Goal: Information Seeking & Learning: Learn about a topic

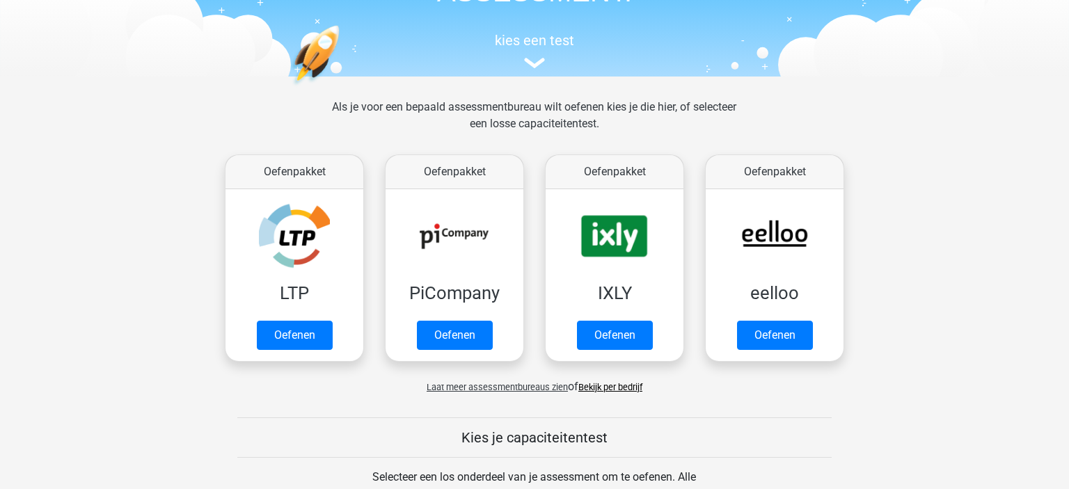
scroll to position [147, 0]
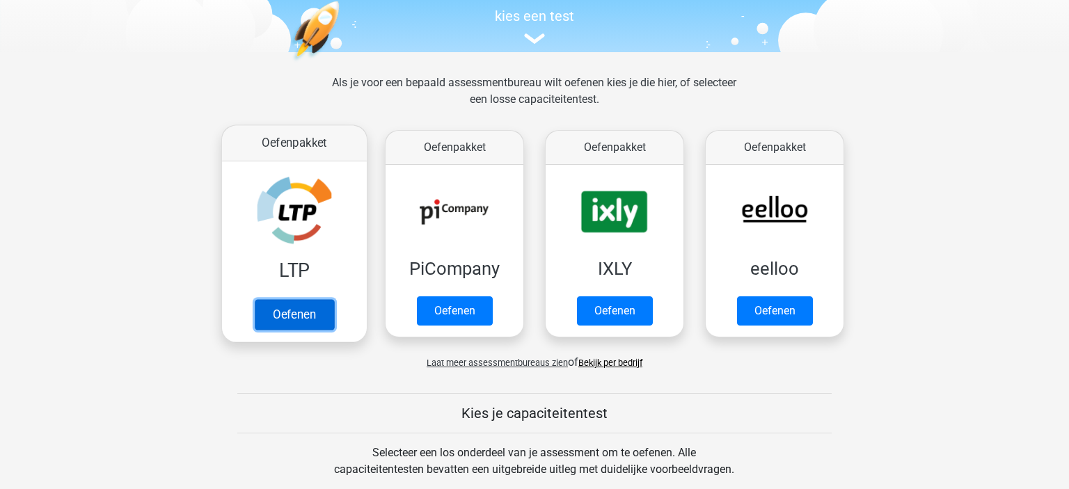
click at [297, 313] on link "Oefenen" at bounding box center [294, 314] width 79 height 31
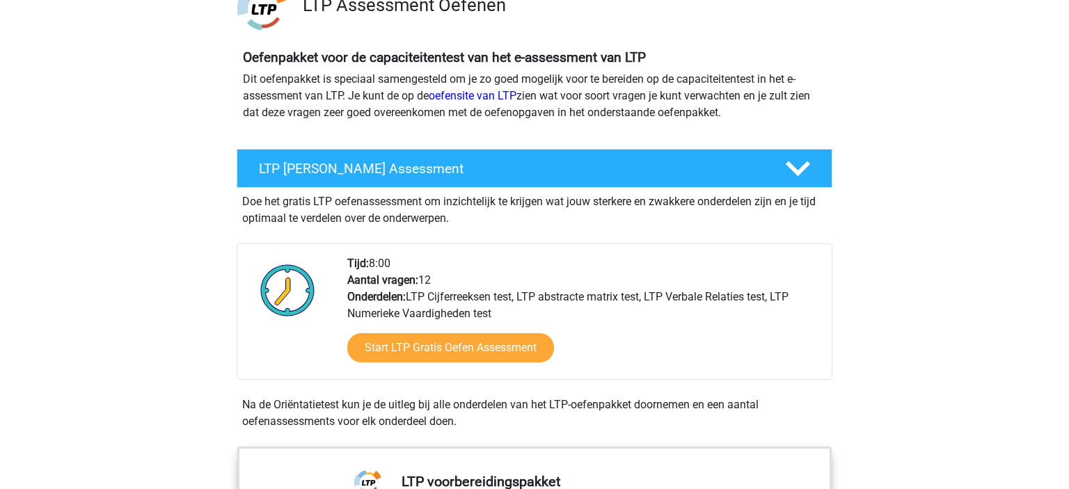
scroll to position [147, 0]
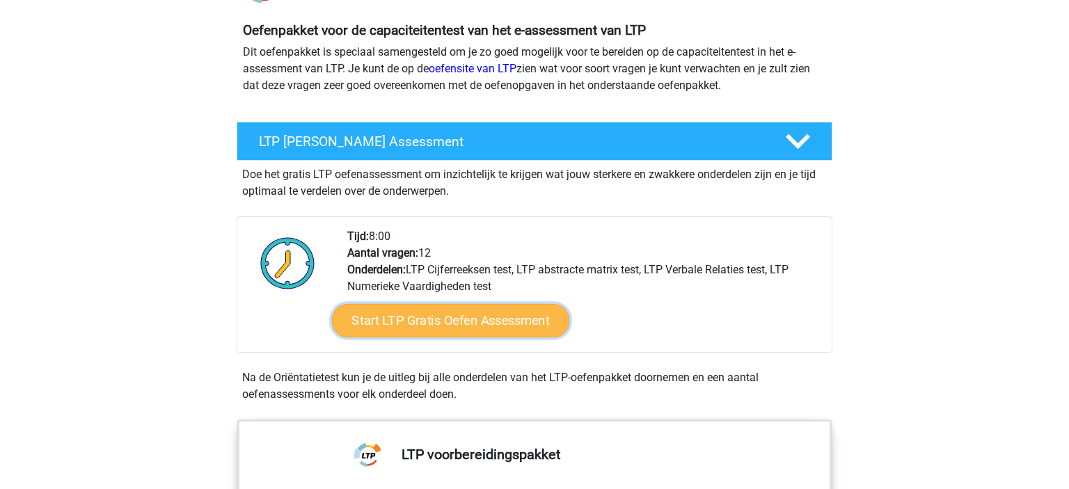
click at [434, 319] on link "Start LTP Gratis Oefen Assessment" at bounding box center [451, 320] width 238 height 33
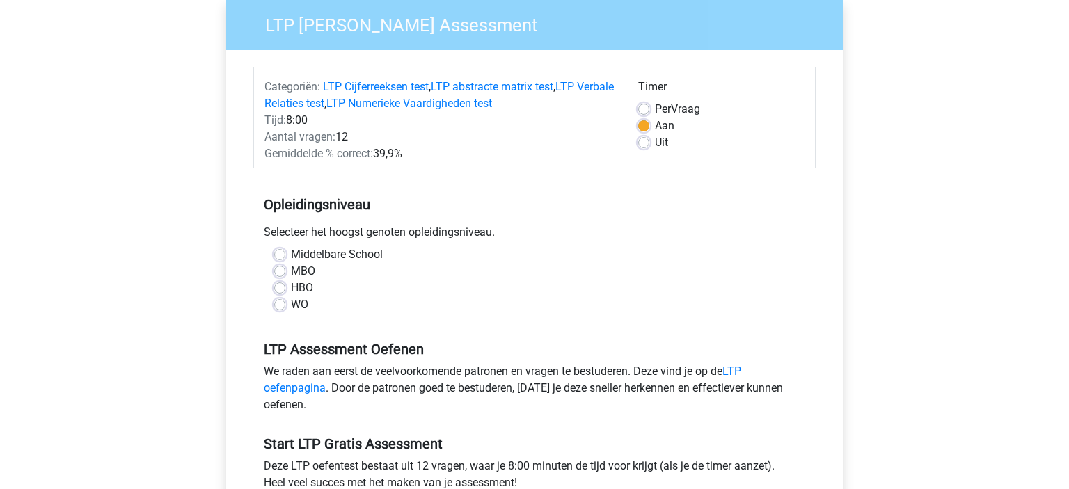
scroll to position [147, 0]
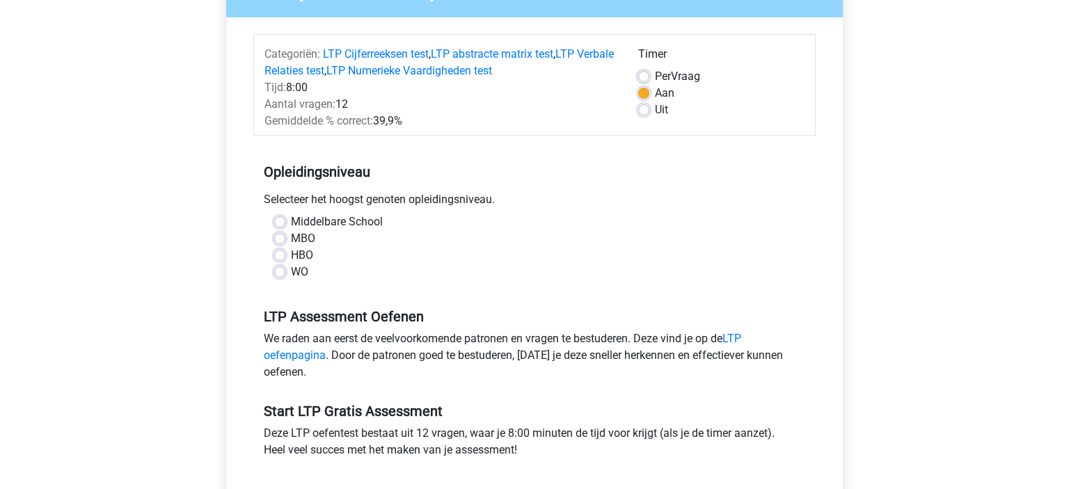
click at [286, 268] on div "WO" at bounding box center [534, 272] width 521 height 17
click at [291, 242] on label "MBO" at bounding box center [303, 238] width 24 height 17
click at [281, 242] on input "MBO" at bounding box center [279, 237] width 11 height 14
radio input "true"
click at [291, 255] on label "HBO" at bounding box center [302, 255] width 22 height 17
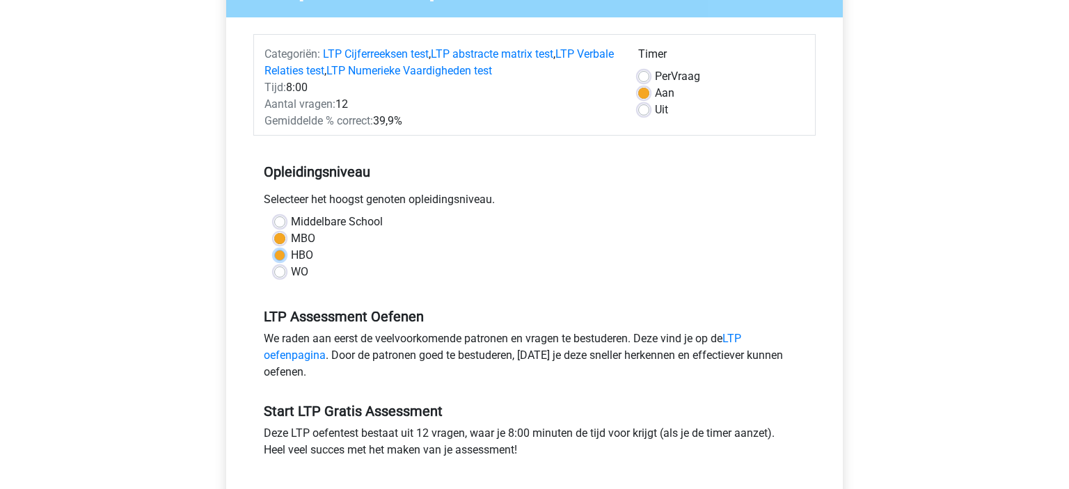
click at [280, 255] on input "HBO" at bounding box center [279, 254] width 11 height 14
radio input "true"
click at [291, 269] on label "WO" at bounding box center [299, 272] width 17 height 17
click at [283, 269] on input "WO" at bounding box center [279, 271] width 11 height 14
radio input "true"
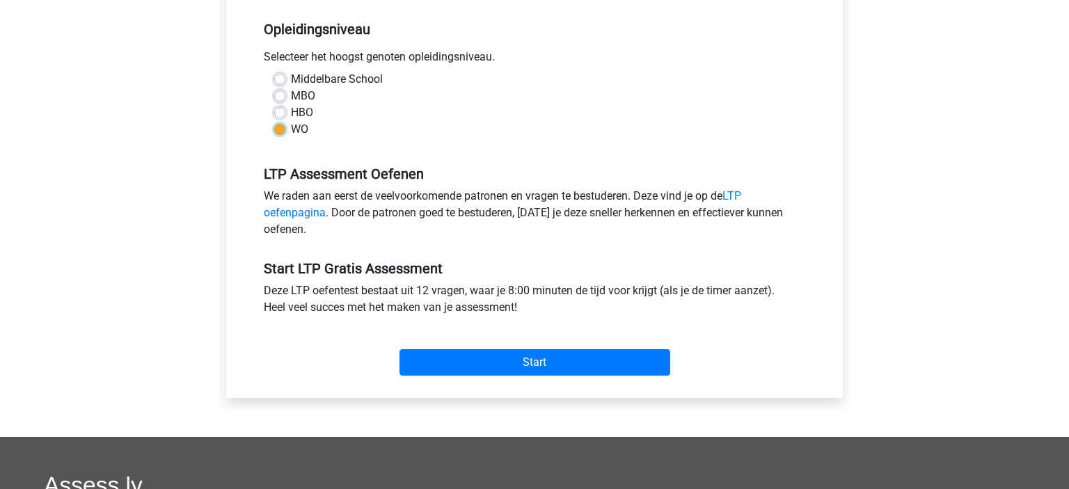
scroll to position [294, 0]
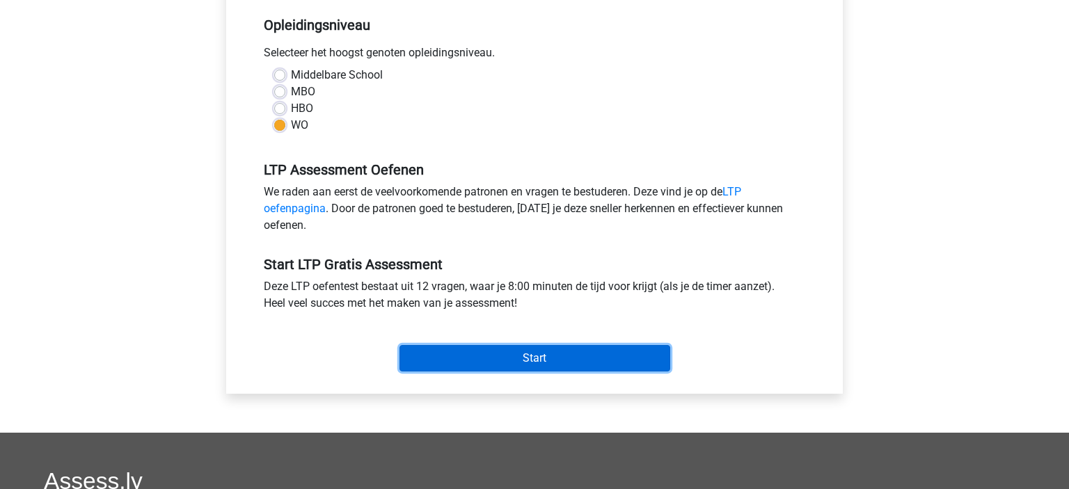
click at [516, 351] on input "Start" at bounding box center [535, 358] width 271 height 26
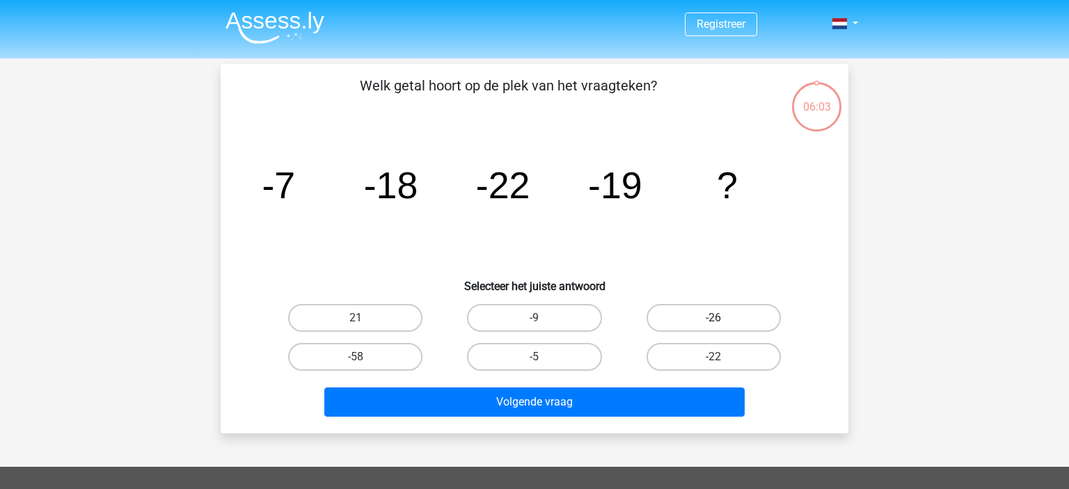
click at [739, 317] on label "-26" at bounding box center [714, 318] width 134 height 28
click at [723, 318] on input "-26" at bounding box center [717, 322] width 9 height 9
radio input "true"
